Goal: Information Seeking & Learning: Learn about a topic

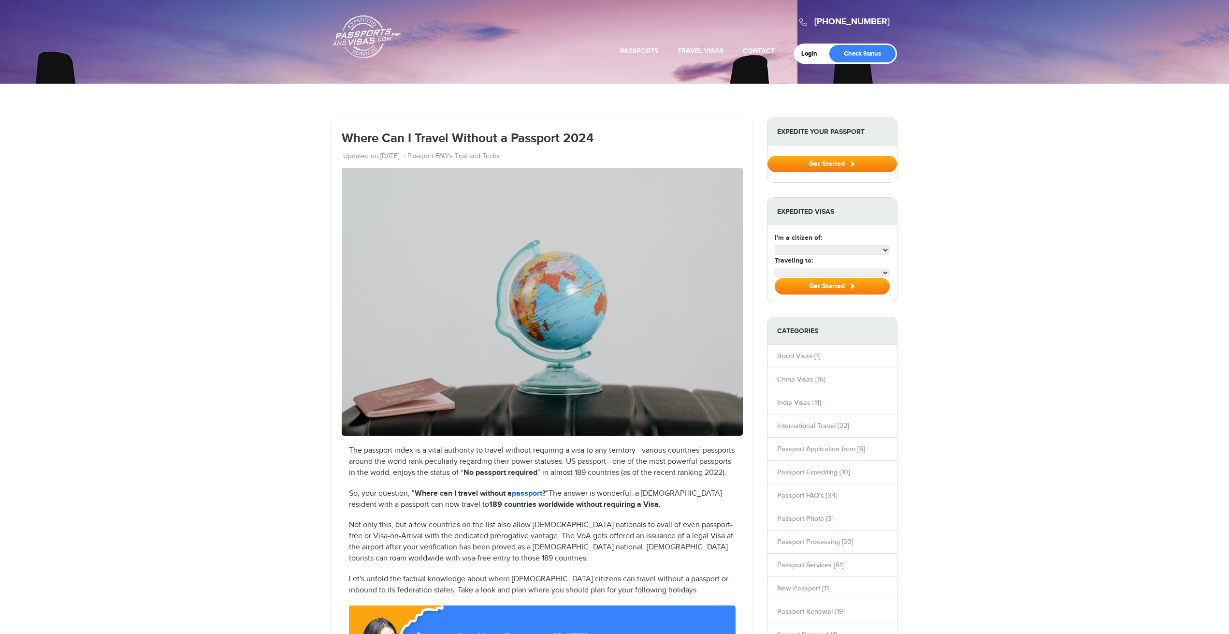
select select "**********"
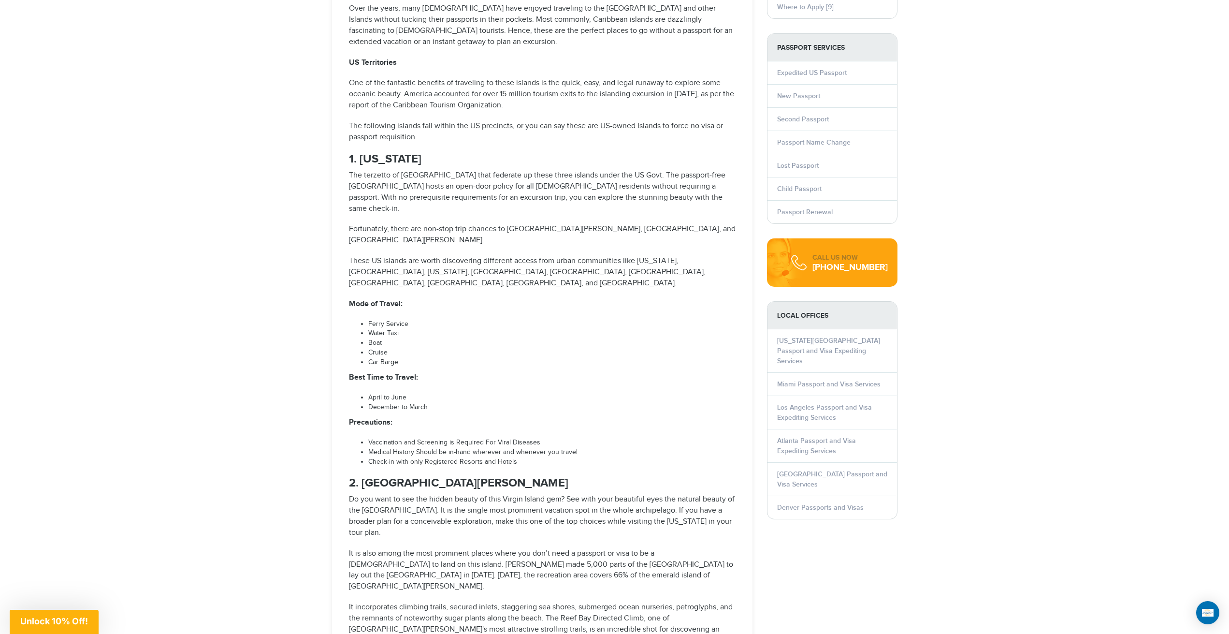
scroll to position [918, 0]
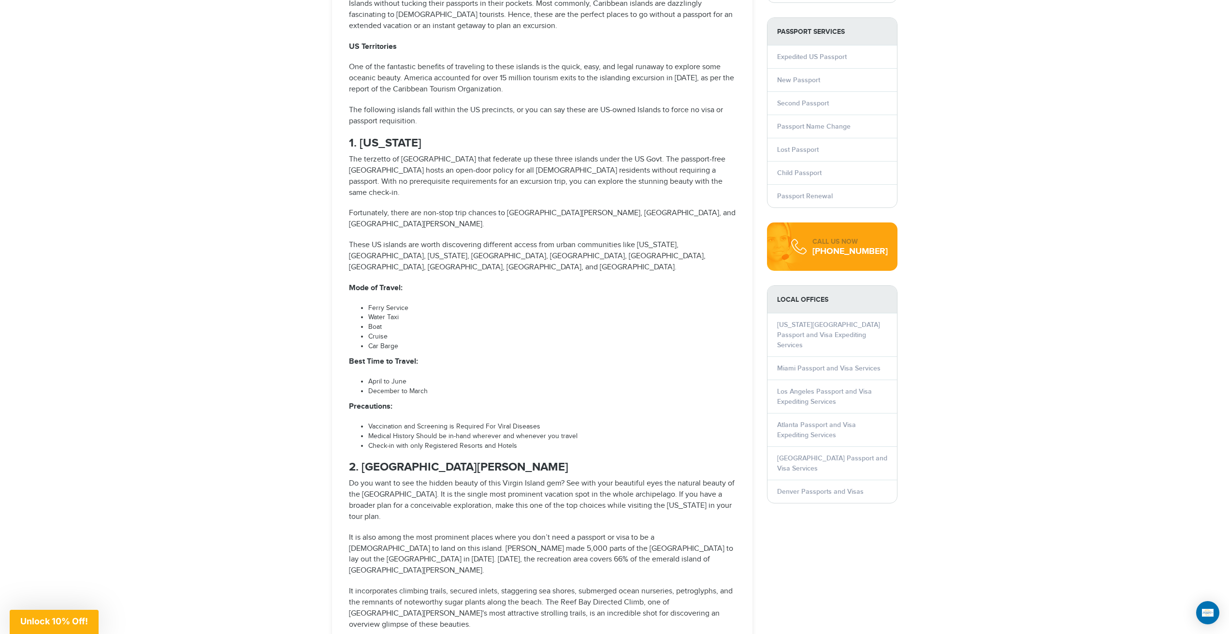
click at [402, 145] on strong "1. [US_STATE]" at bounding box center [385, 143] width 73 height 14
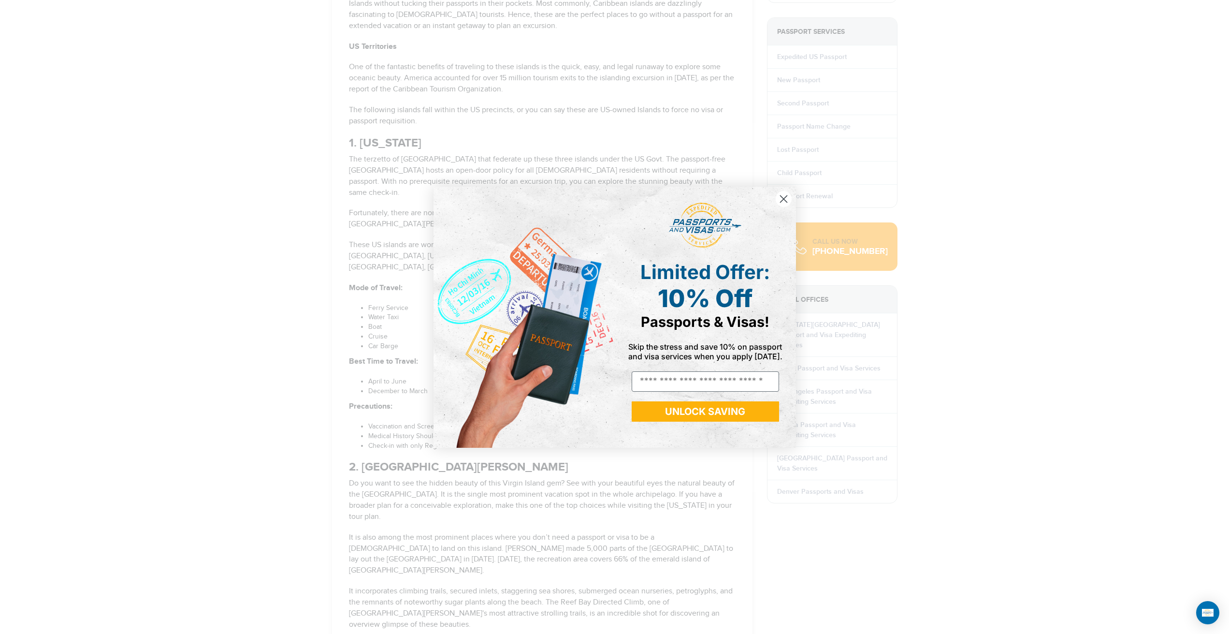
click at [781, 200] on circle "Close dialog" at bounding box center [783, 198] width 16 height 16
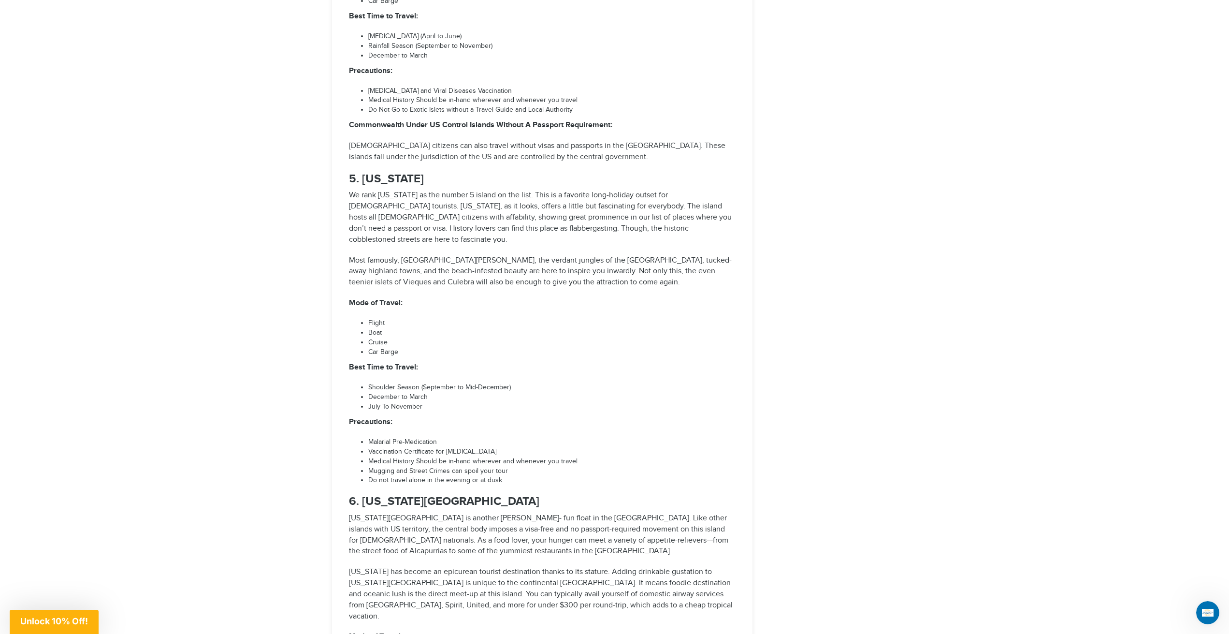
scroll to position [2272, 0]
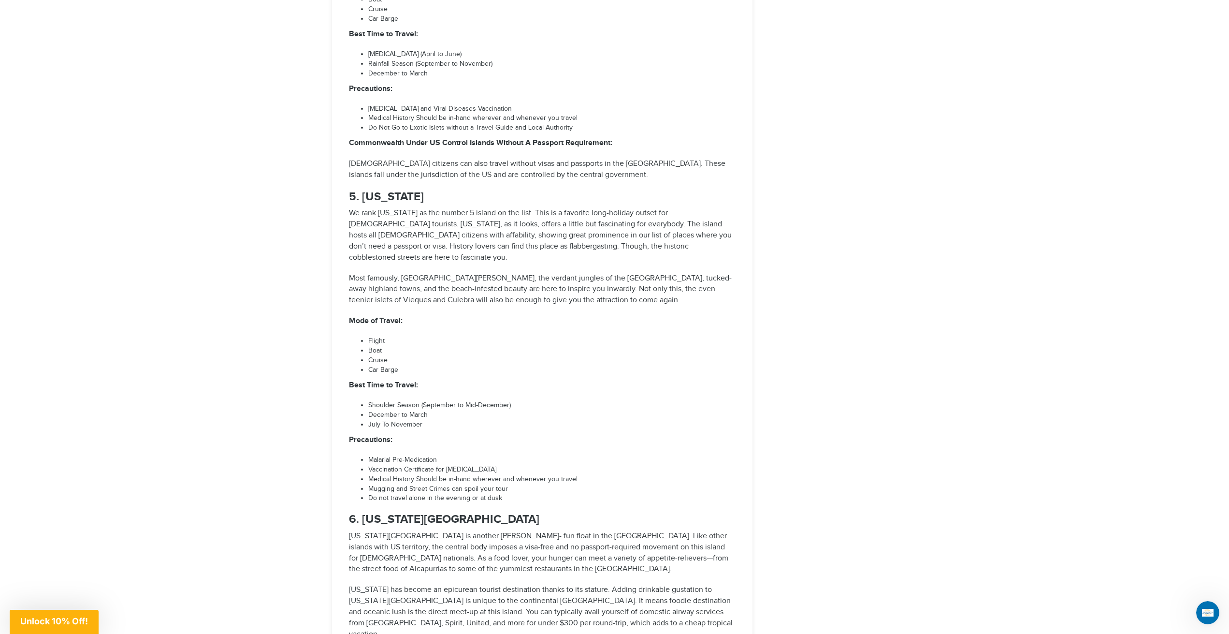
click at [386, 401] on li "Shoulder Season (September to Mid-December)" at bounding box center [551, 406] width 367 height 10
click at [393, 401] on li "Shoulder Season (September to Mid-December)" at bounding box center [551, 406] width 367 height 10
drag, startPoint x: 369, startPoint y: 328, endPoint x: 419, endPoint y: 326, distance: 49.8
click at [419, 401] on li "Shoulder Season (September to Mid-December)" at bounding box center [551, 406] width 367 height 10
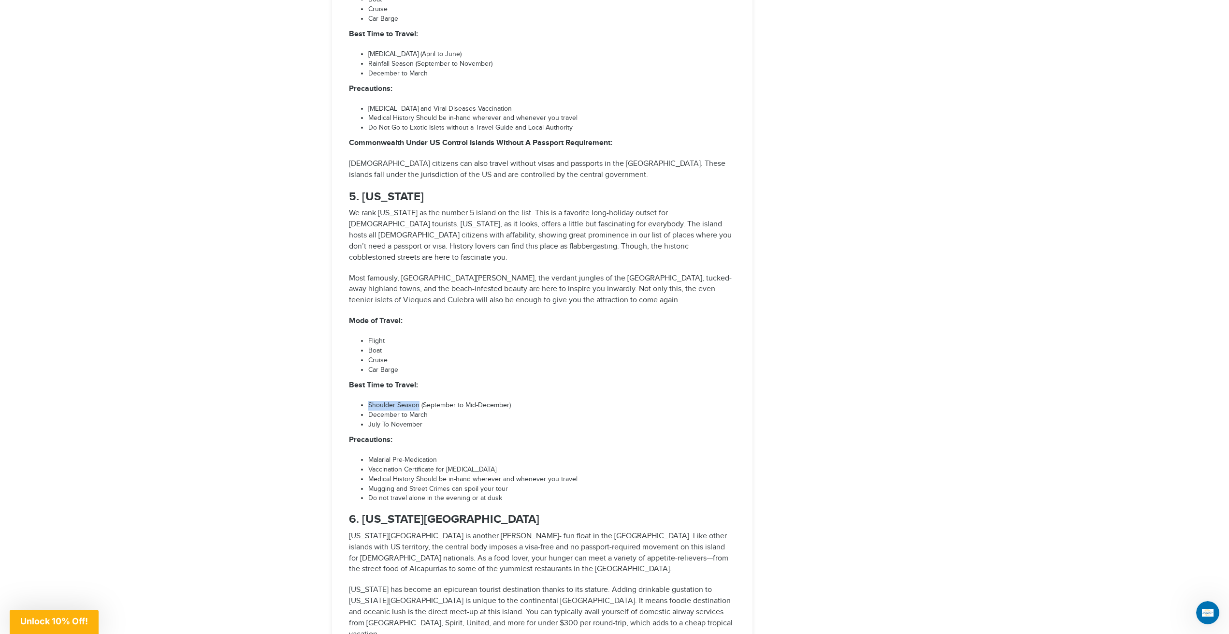
copy li "Shoulder Season"
click at [627, 356] on li "Cruise" at bounding box center [551, 361] width 367 height 10
click at [433, 401] on li "Shoulder Season (September to Mid-December)" at bounding box center [551, 406] width 367 height 10
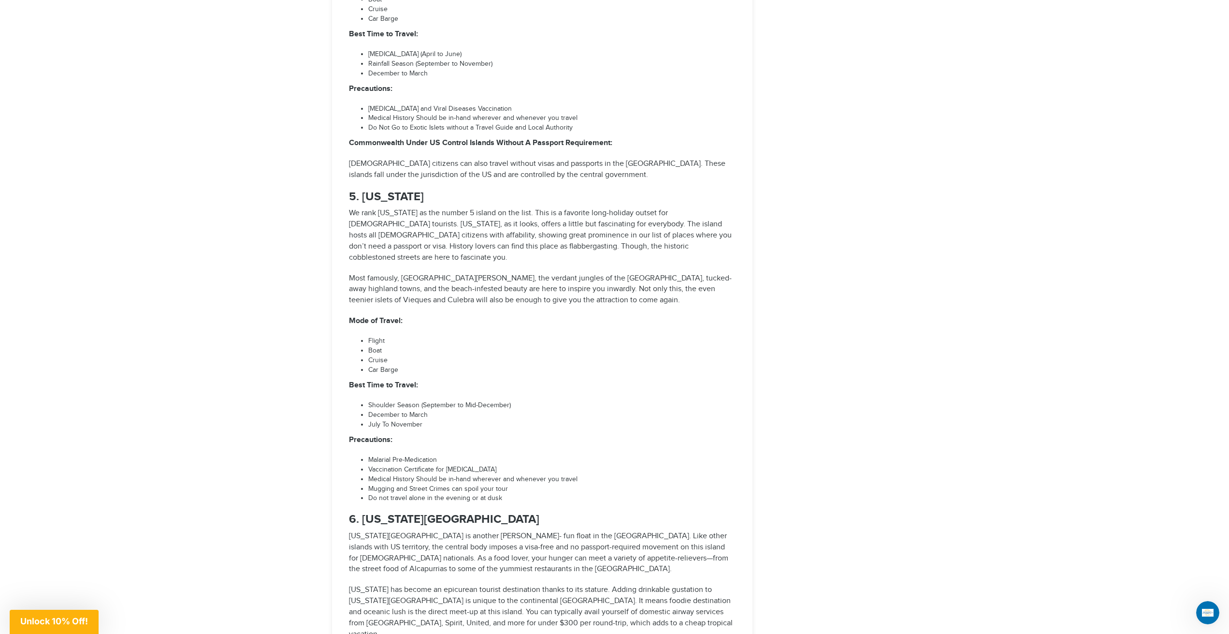
click at [548, 356] on li "Cruise" at bounding box center [551, 361] width 367 height 10
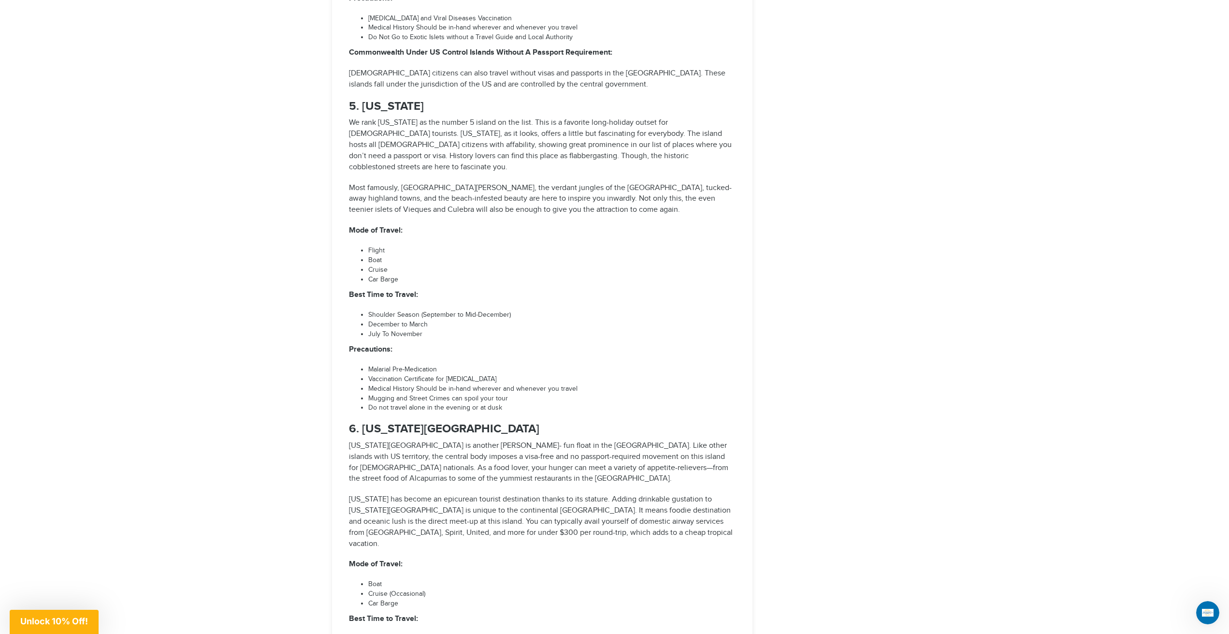
scroll to position [2369, 0]
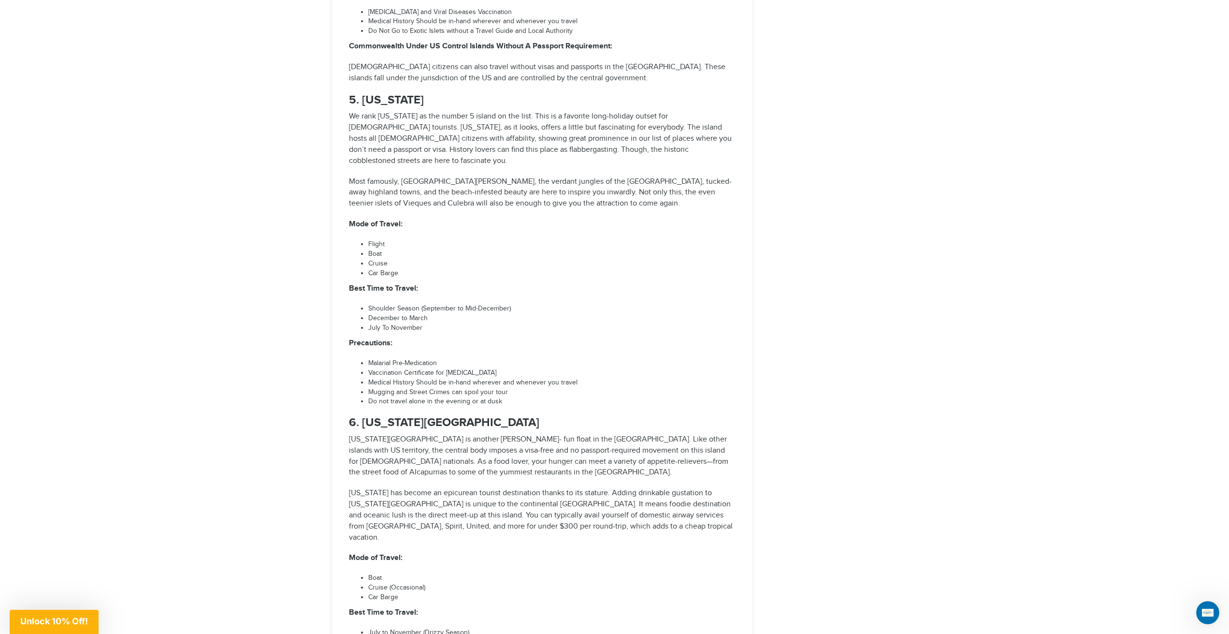
click at [415, 368] on li "Vaccination Certificate for [MEDICAL_DATA]" at bounding box center [551, 373] width 367 height 10
click at [499, 359] on li "Malarial Pre-Medication" at bounding box center [551, 364] width 367 height 10
click at [425, 388] on li "Mugging and Street Crimes can spoil your tour" at bounding box center [551, 393] width 367 height 10
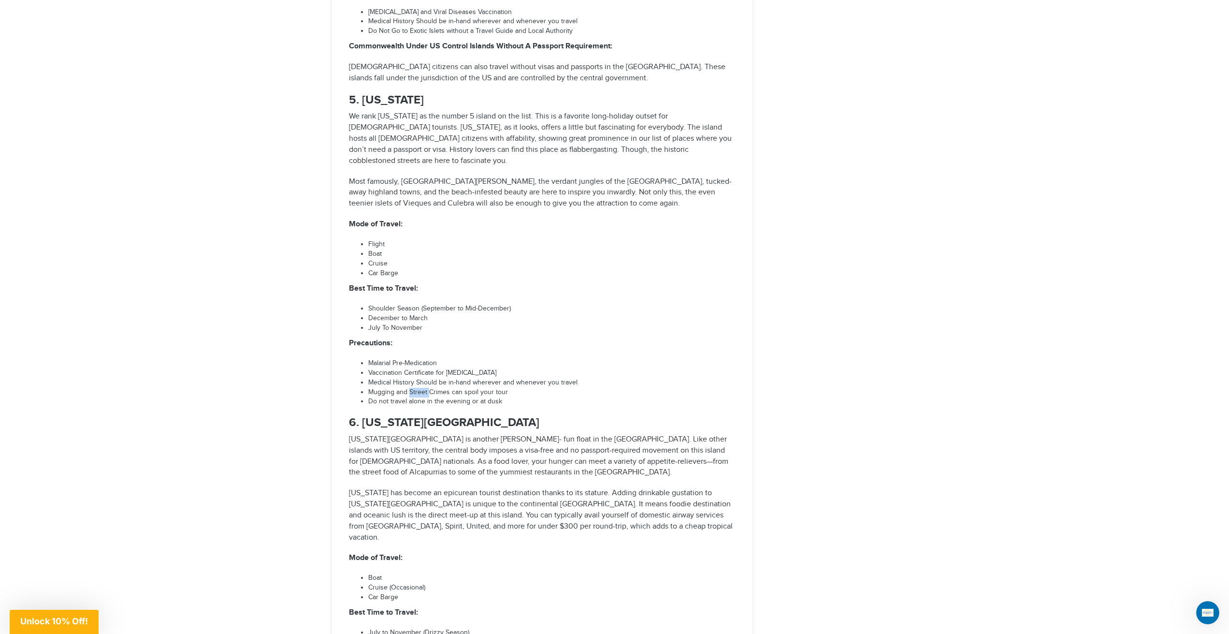
click at [425, 388] on li "Mugging and Street Crimes can spoil your tour" at bounding box center [551, 393] width 367 height 10
click at [555, 397] on li "Do not travel alone in the evening or at dusk" at bounding box center [551, 402] width 367 height 10
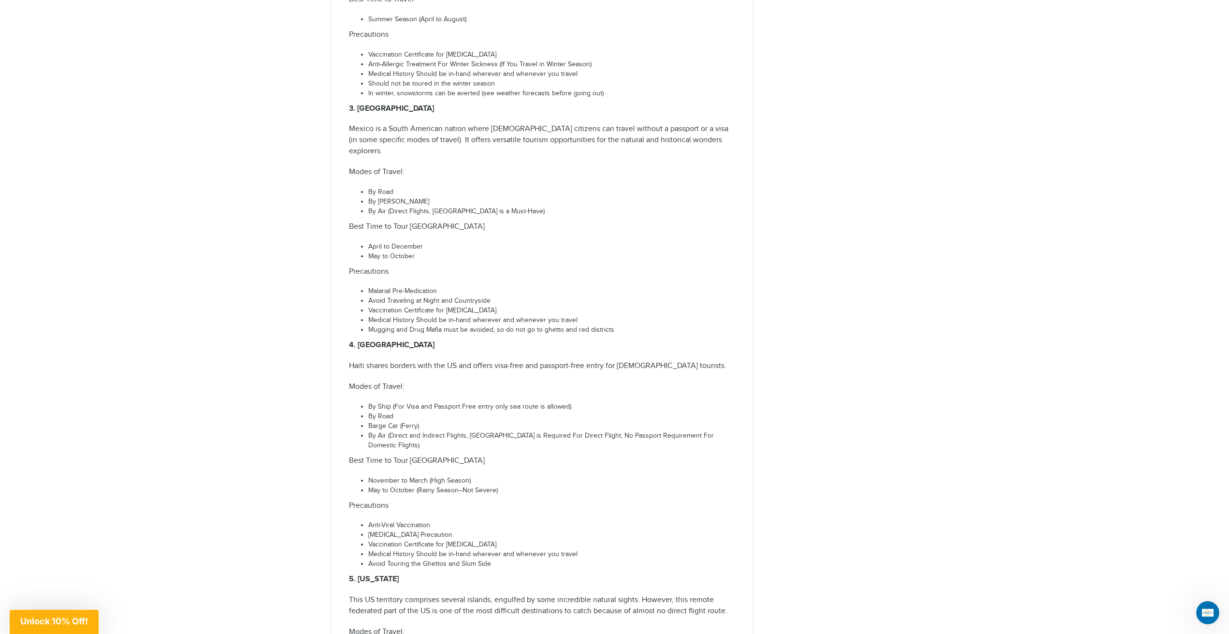
scroll to position [4641, 0]
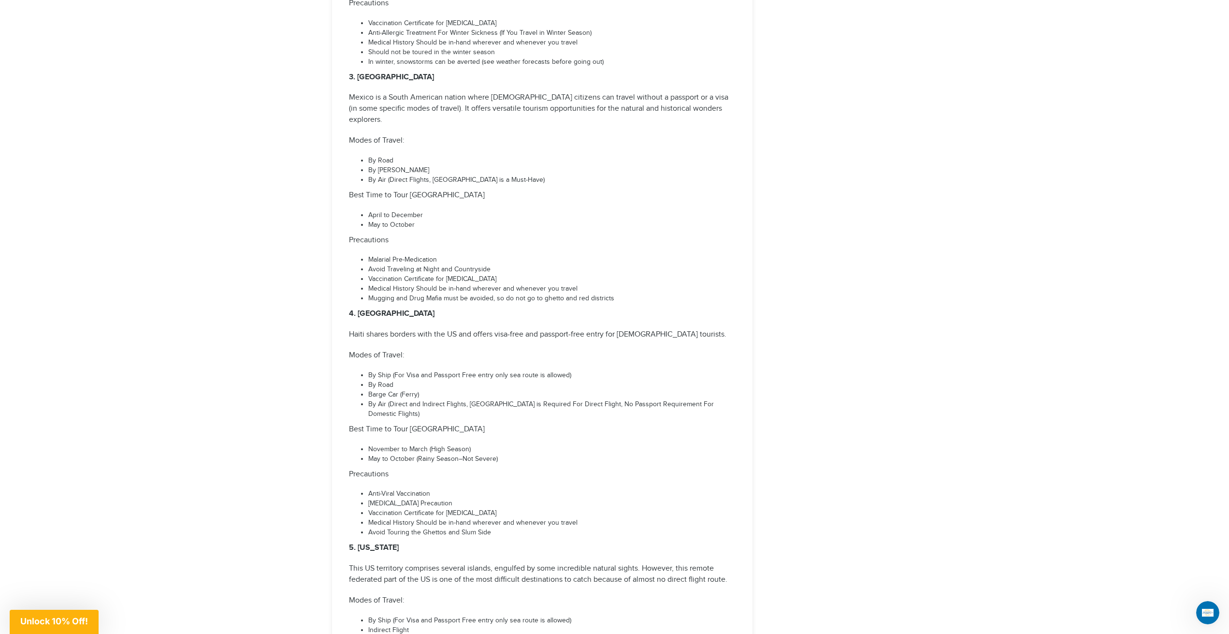
click at [419, 329] on p "Haiti shares borders with the US and offers visa-free and passport-free entry f…" at bounding box center [542, 334] width 387 height 11
click at [517, 329] on p "Haiti shares borders with the US and offers visa-free and passport-free entry f…" at bounding box center [542, 334] width 387 height 11
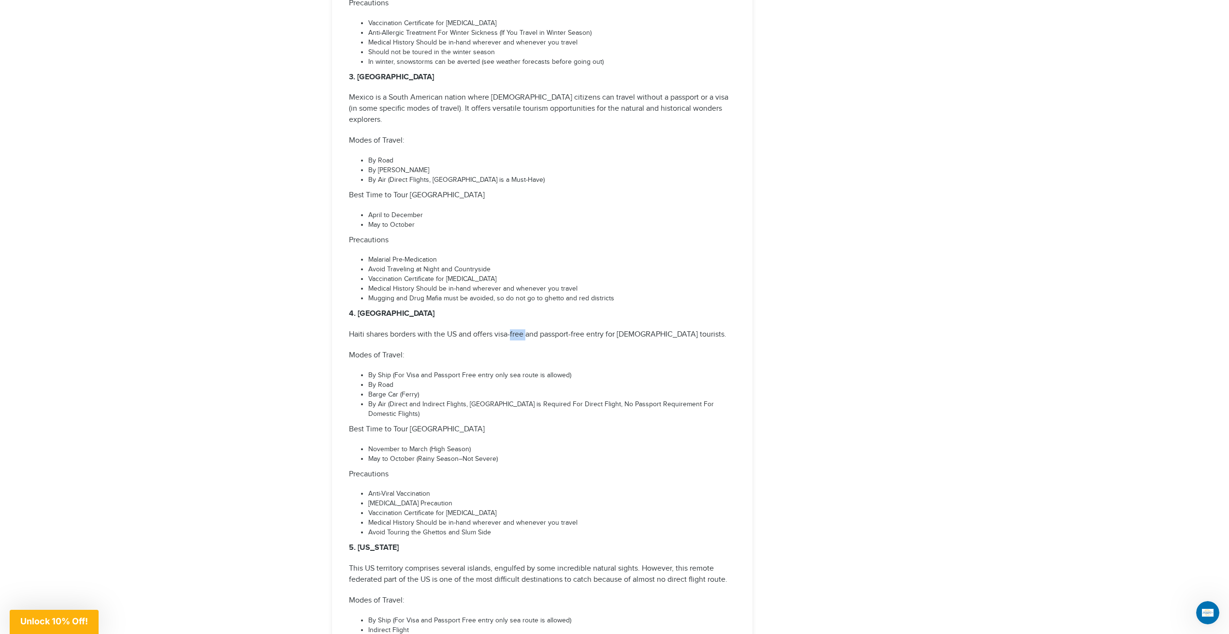
click at [517, 329] on p "Haiti shares borders with the US and offers visa-free and passport-free entry f…" at bounding box center [542, 334] width 387 height 11
click at [516, 350] on p "Modes of Travel:" at bounding box center [542, 355] width 387 height 11
click at [519, 400] on li "By Air (Direct and Indirect Flights, [GEOGRAPHIC_DATA] is Required For Direct F…" at bounding box center [551, 409] width 367 height 19
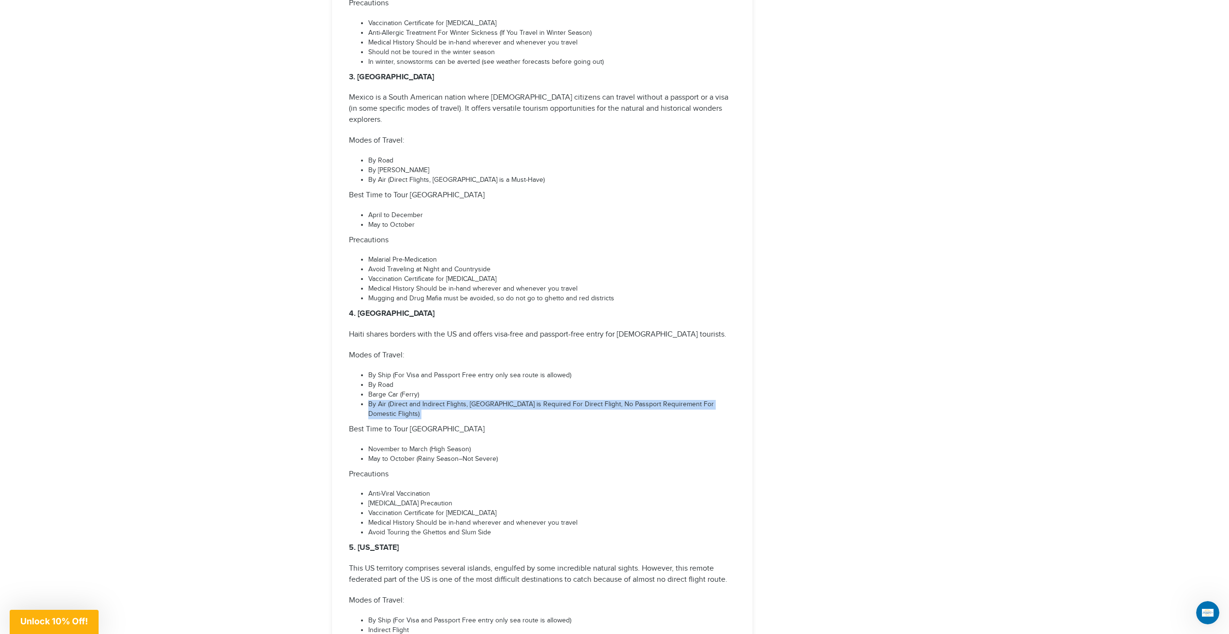
click at [519, 400] on li "By Air (Direct and Indirect Flights, [GEOGRAPHIC_DATA] is Required For Direct F…" at bounding box center [551, 409] width 367 height 19
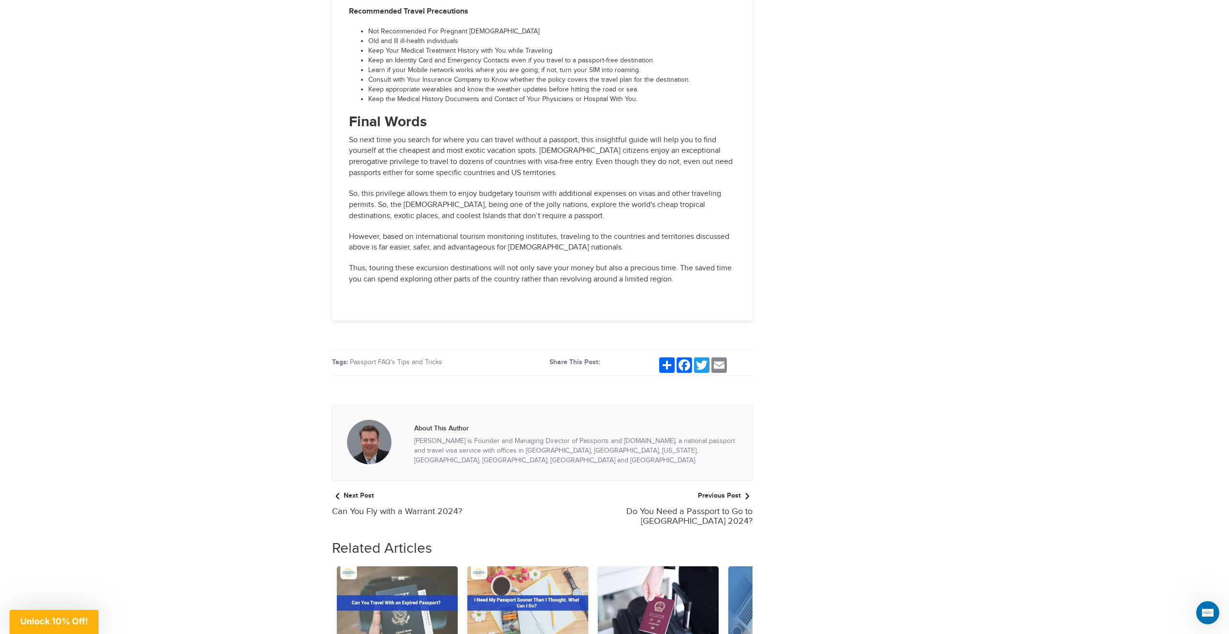
scroll to position [5704, 0]
